Goal: Information Seeking & Learning: Learn about a topic

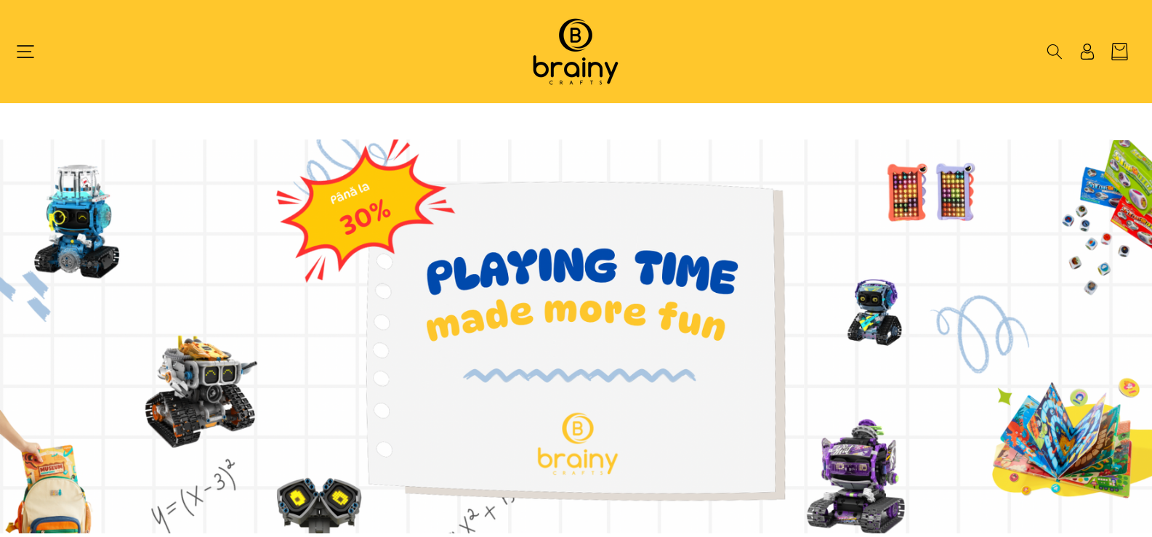
click at [17, 49] on icon "Meniu" at bounding box center [25, 51] width 17 height 17
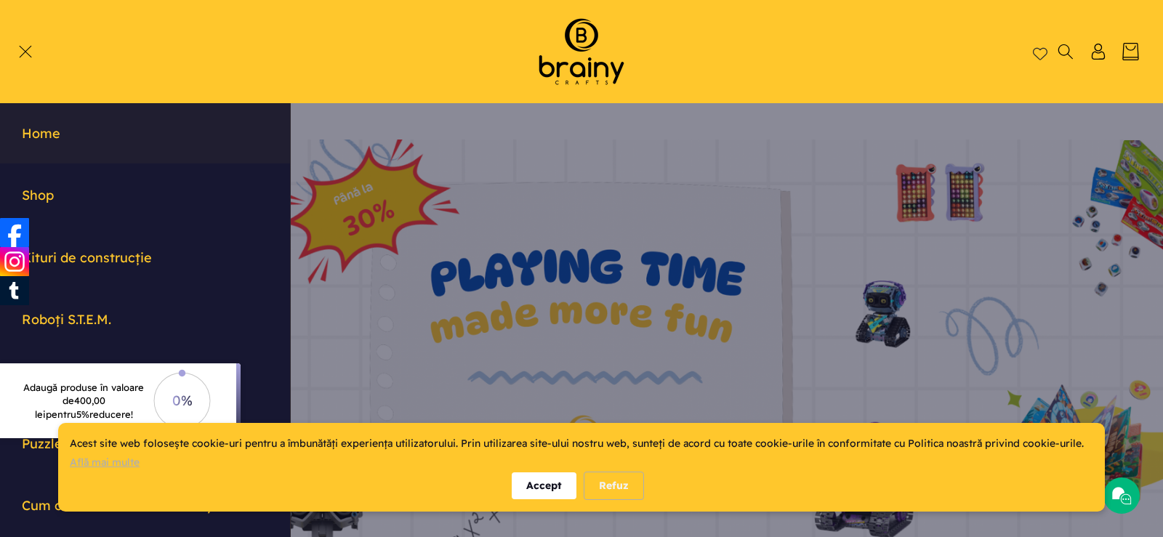
click at [532, 482] on div "Accept" at bounding box center [544, 485] width 65 height 27
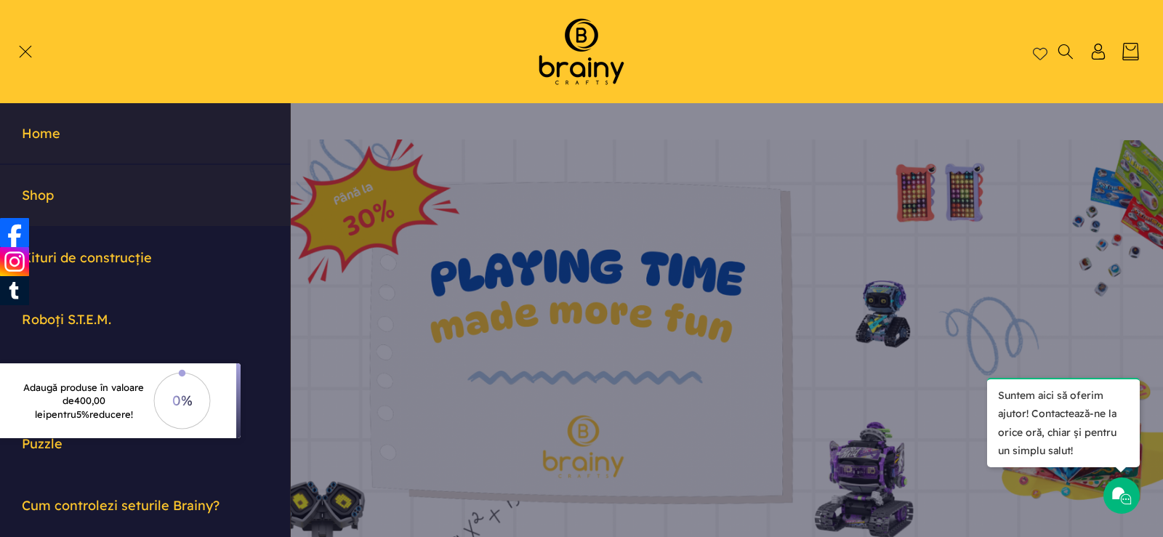
click at [50, 195] on link "Shop" at bounding box center [145, 195] width 290 height 60
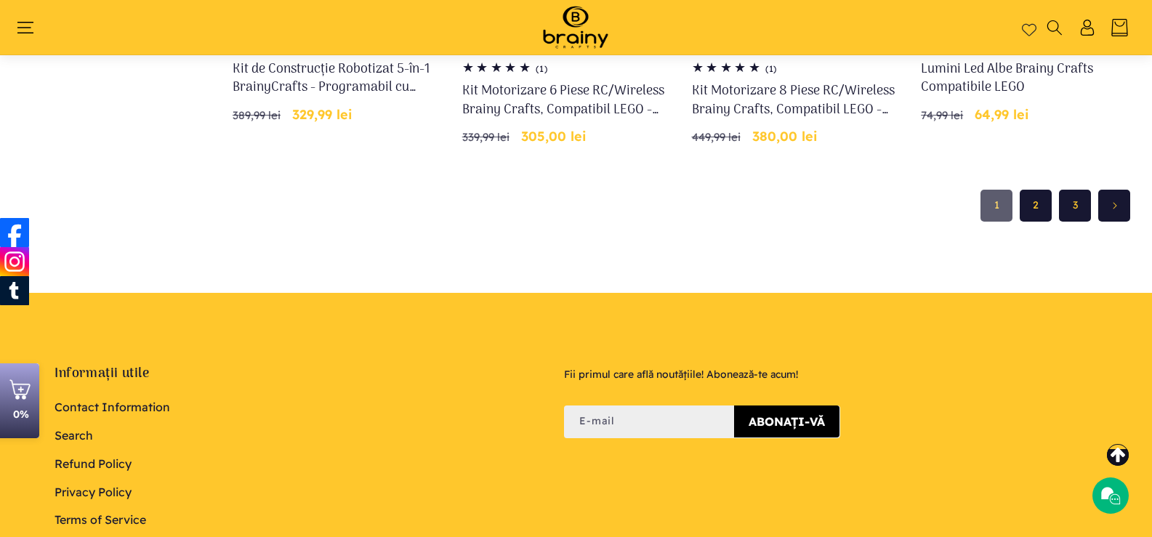
scroll to position [1405, 0]
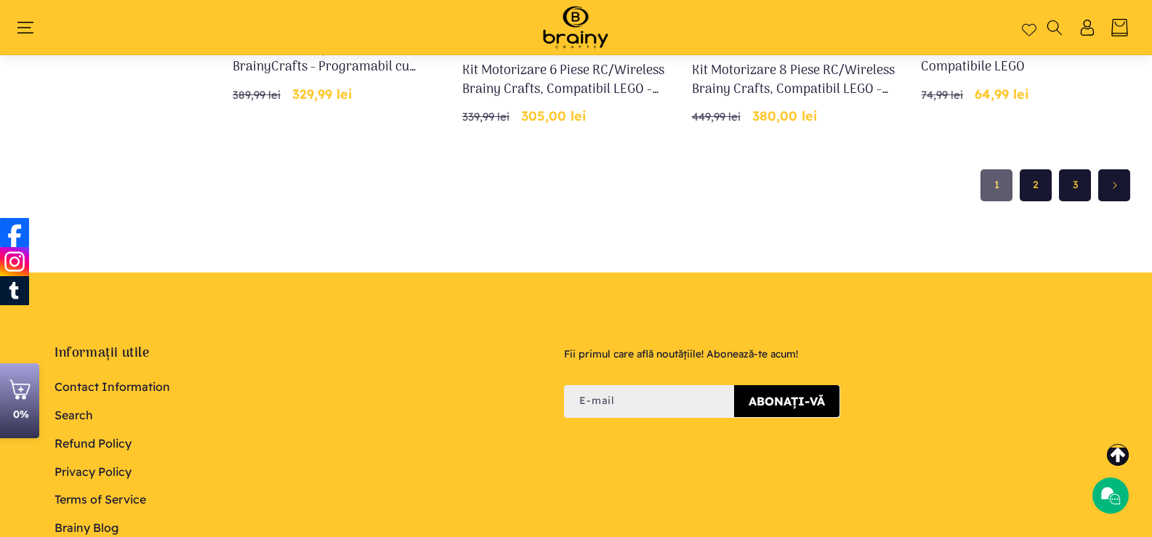
click at [1032, 182] on link "2" at bounding box center [1035, 185] width 32 height 32
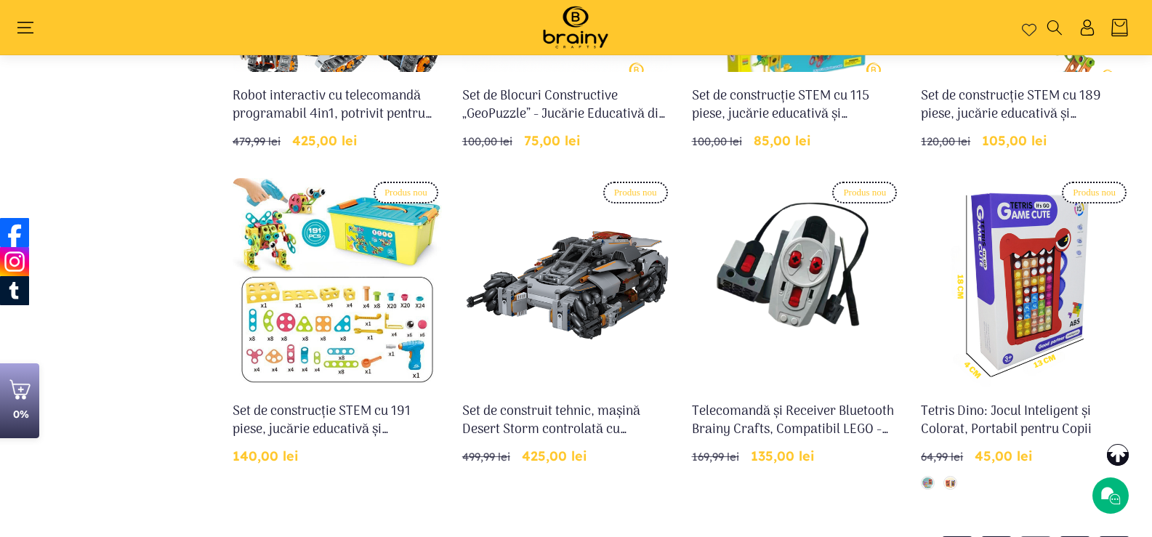
scroll to position [1041, 0]
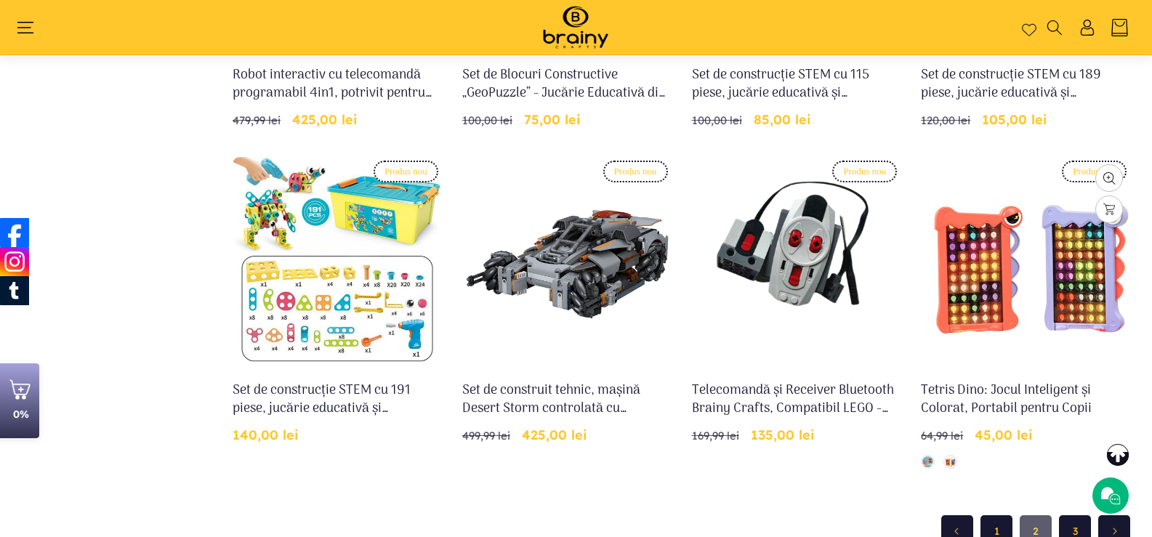
click at [982, 390] on link "Tetris Dino: Jocul Inteligent și Colorat, Portabil pentru Copii" at bounding box center [1025, 399] width 209 height 36
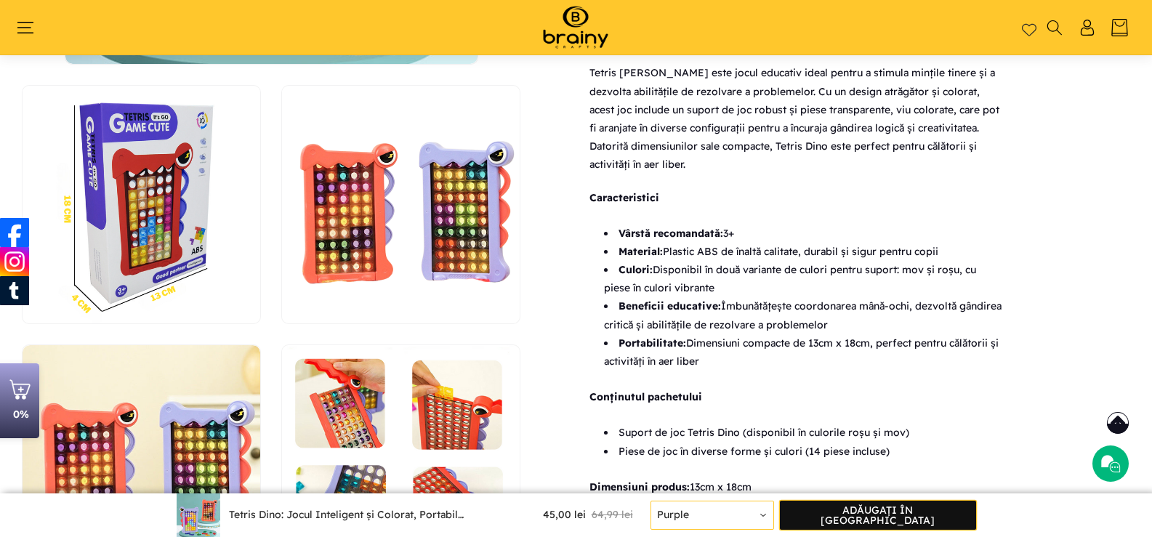
scroll to position [1187, 0]
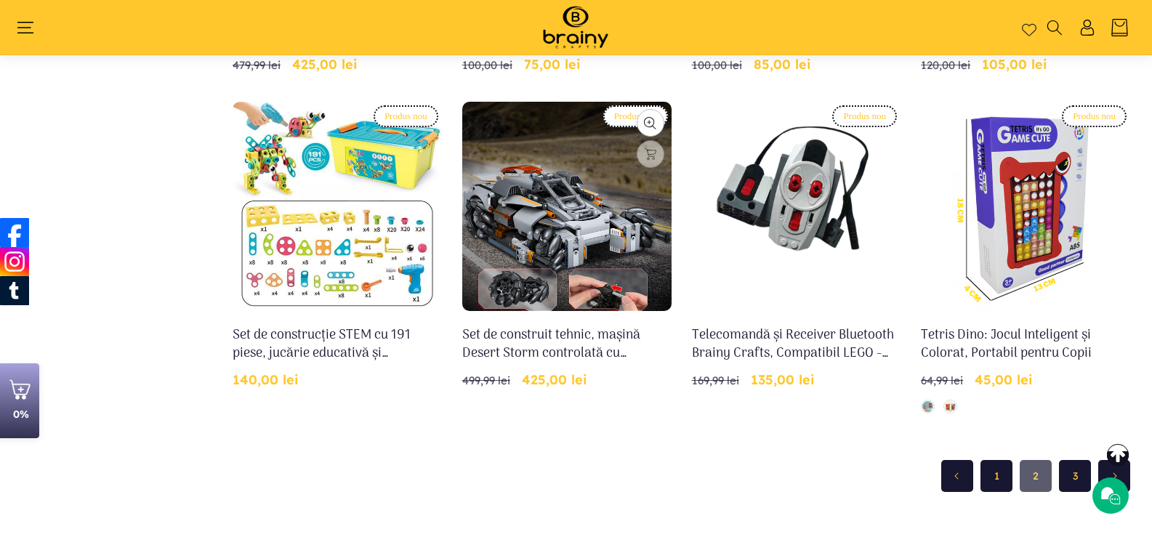
scroll to position [1138, 0]
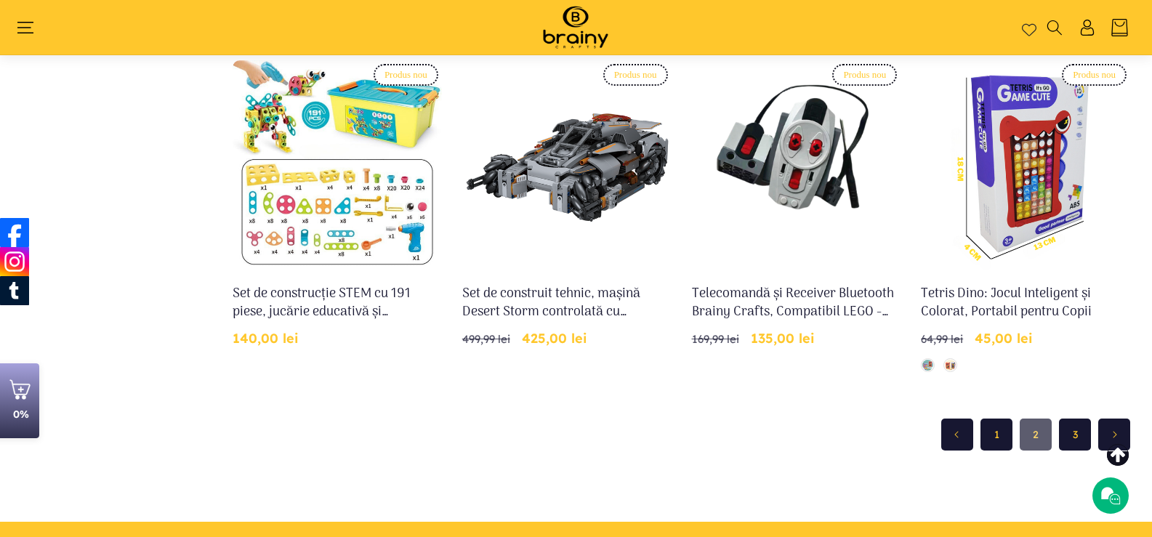
click at [1073, 436] on link "3" at bounding box center [1075, 435] width 32 height 32
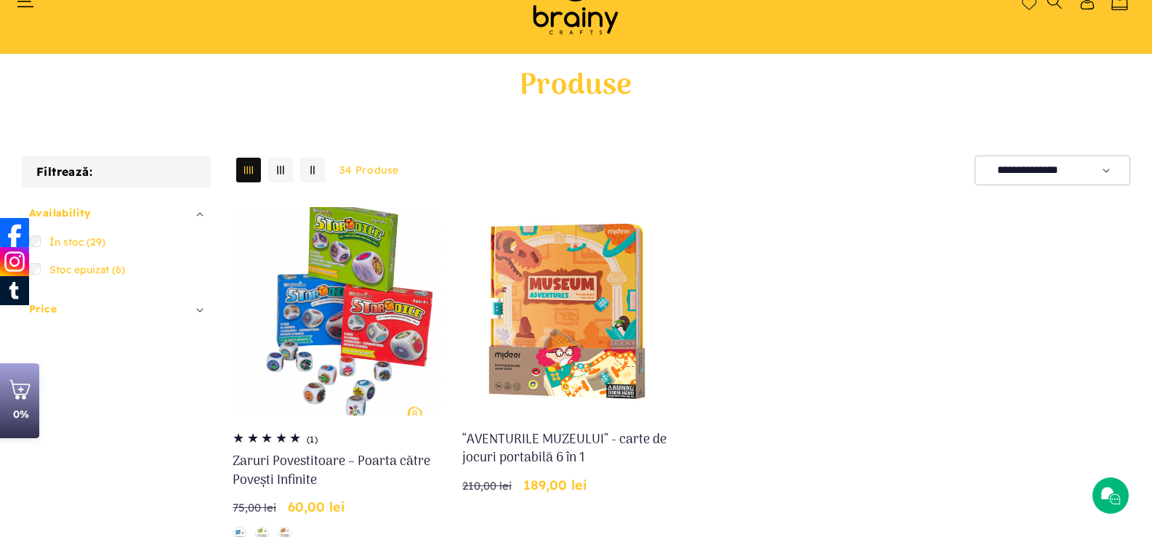
scroll to position [73, 0]
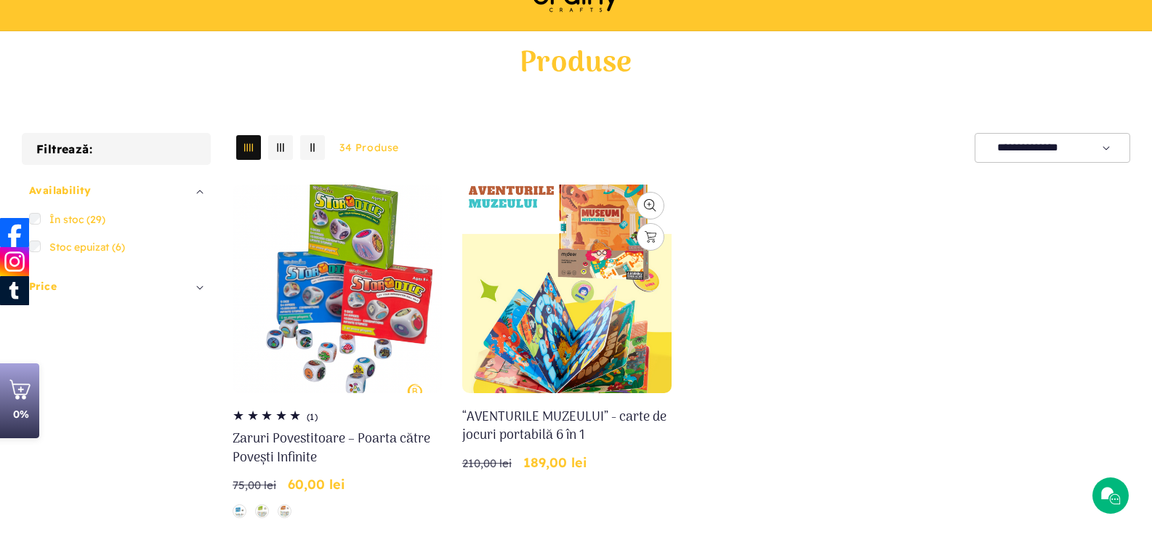
click at [591, 408] on link "“AVENTURILE MUZEULUI” - carte de jocuri portabilă 6 în 1" at bounding box center [566, 426] width 209 height 36
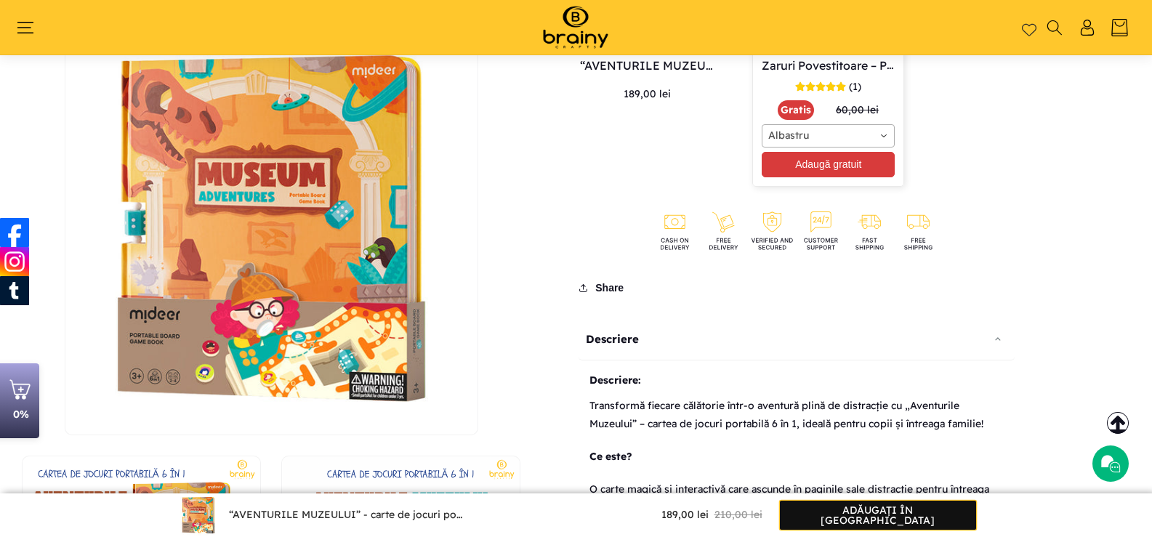
scroll to position [823, 0]
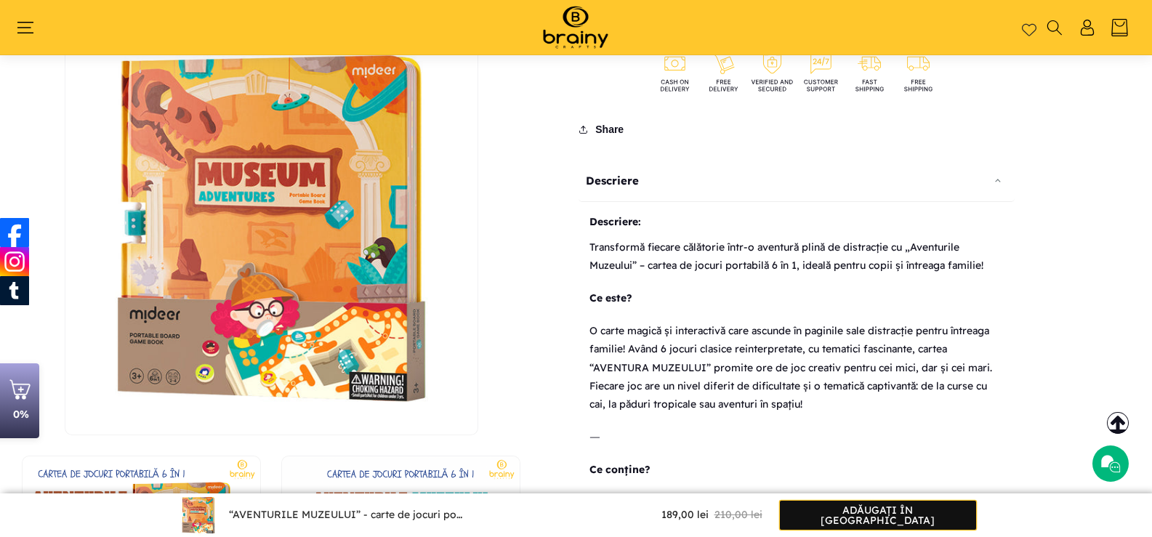
click at [607, 202] on div "Descriere" at bounding box center [796, 181] width 436 height 42
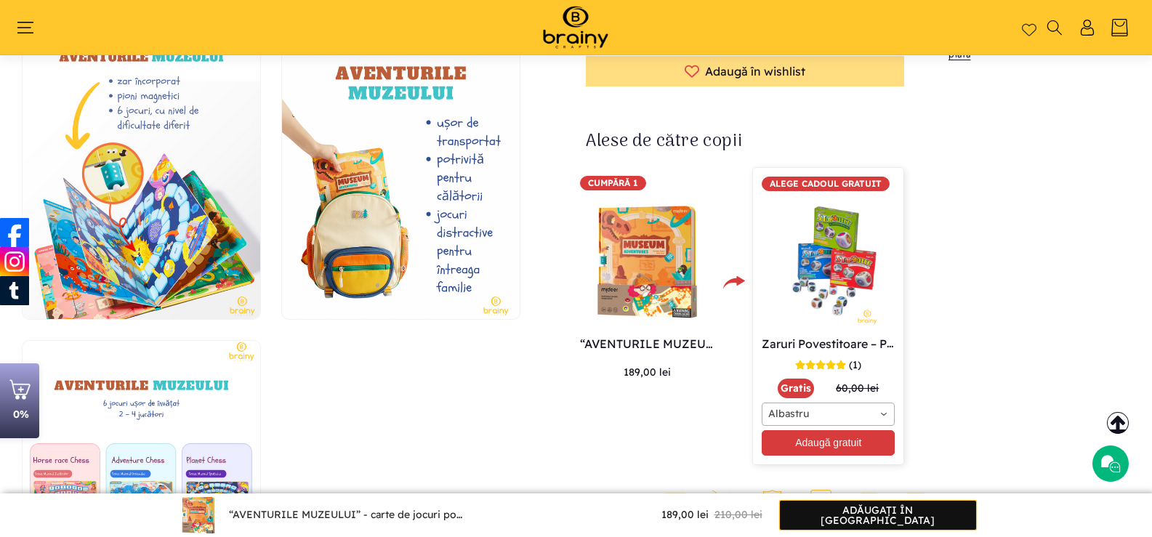
click at [23, 319] on button "Deschide conținutul media 4 într-o fereastră modală" at bounding box center [23, 319] width 0 height 0
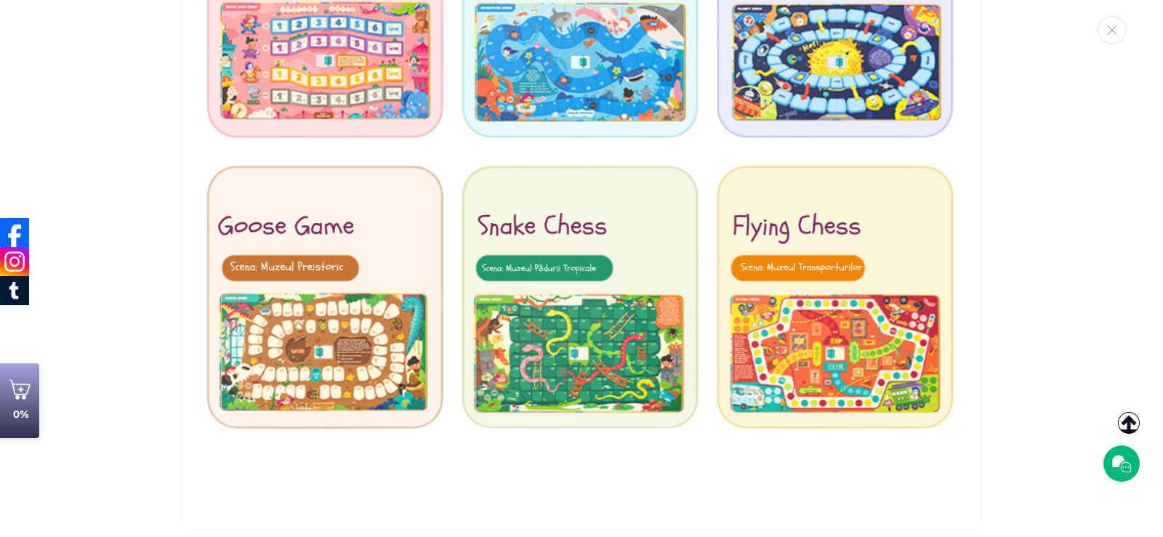
scroll to position [5337, 0]
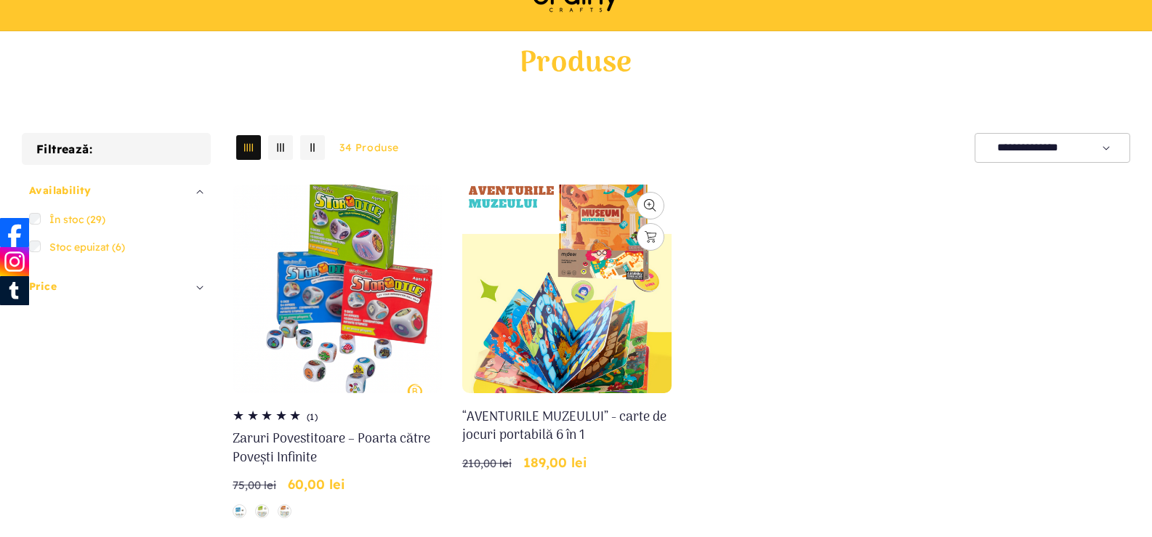
scroll to position [73, 0]
click at [541, 408] on link "“AVENTURILE MUZEULUI” - carte de jocuri portabilă 6 în 1" at bounding box center [566, 426] width 209 height 36
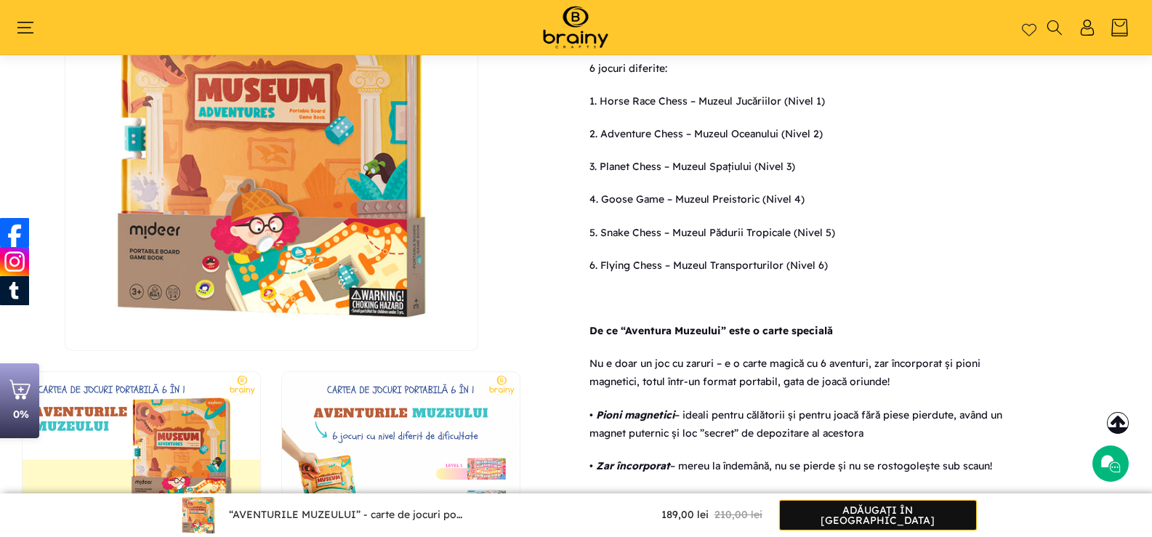
scroll to position [1259, 0]
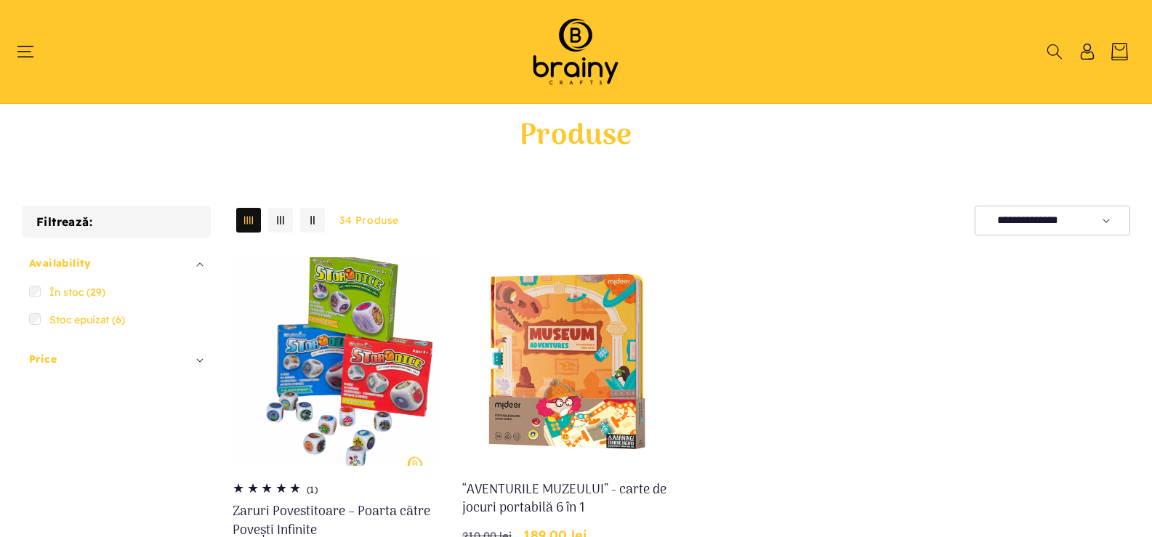
scroll to position [73, 0]
